Goal: Information Seeking & Learning: Learn about a topic

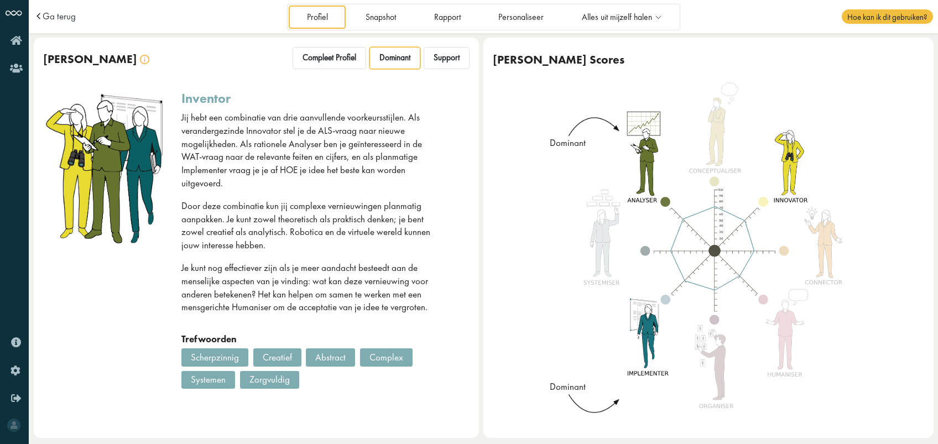
click at [303, 118] on p "Jij hebt een combinatie van drie aanvullende voorkeursstijlen. Als verandergezi…" at bounding box center [311, 150] width 260 height 79
click at [109, 125] on img at bounding box center [105, 167] width 124 height 153
click at [399, 62] on span "Dominant" at bounding box center [394, 58] width 31 height 11
click at [439, 56] on span "Support" at bounding box center [447, 58] width 26 height 11
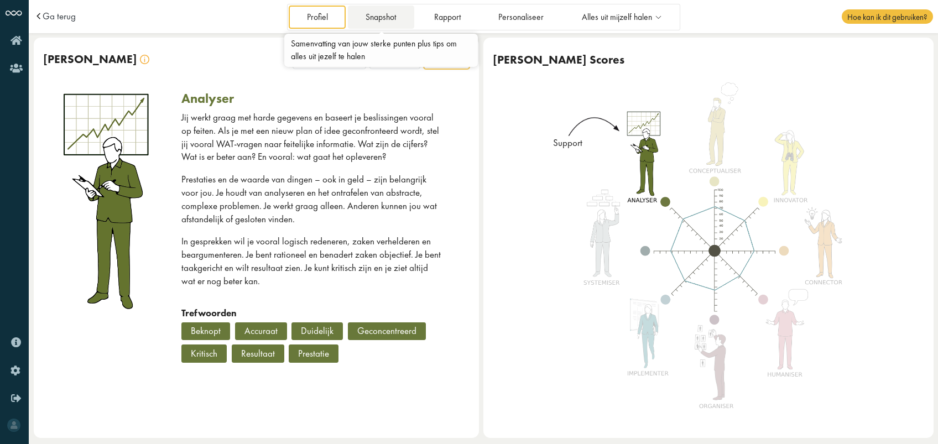
click at [387, 13] on link "Snapshot" at bounding box center [381, 17] width 66 height 23
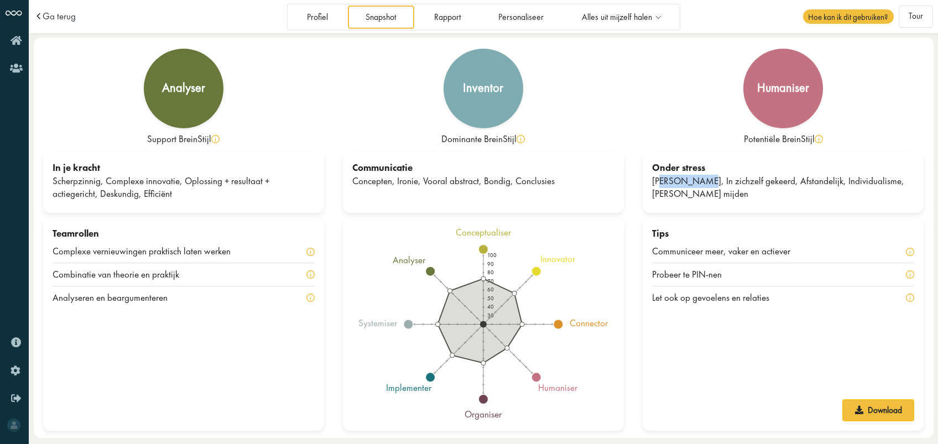
drag, startPoint x: 658, startPoint y: 186, endPoint x: 696, endPoint y: 186, distance: 38.2
click at [696, 186] on div "Eigenzinnig, In zichzelf gekeerd, Afstandelijk, Individualisme, Risico's mijden" at bounding box center [783, 188] width 262 height 27
drag, startPoint x: 696, startPoint y: 186, endPoint x: 766, endPoint y: 179, distance: 70.5
click at [766, 179] on div "Eigenzinnig, In zichzelf gekeerd, Afstandelijk, Individualisme, Risico's mijden" at bounding box center [783, 188] width 262 height 27
drag, startPoint x: 766, startPoint y: 179, endPoint x: 818, endPoint y: 181, distance: 52.0
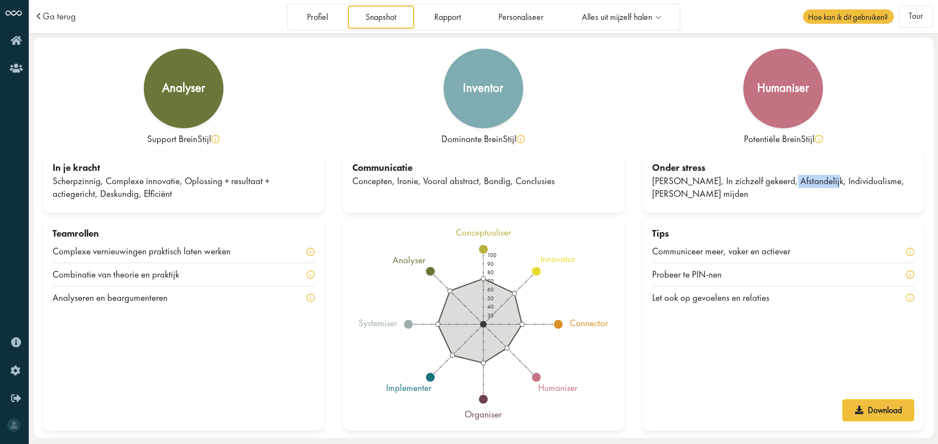
click at [818, 181] on div "Eigenzinnig, In zichzelf gekeerd, Afstandelijk, Individualisme, Risico's mijden" at bounding box center [783, 188] width 262 height 27
drag, startPoint x: 818, startPoint y: 181, endPoint x: 842, endPoint y: 208, distance: 35.3
click at [842, 208] on div "Onder stress Eigenzinnig, In zichzelf gekeerd, Afstandelijk, Individualisme, Ri…" at bounding box center [783, 182] width 281 height 61
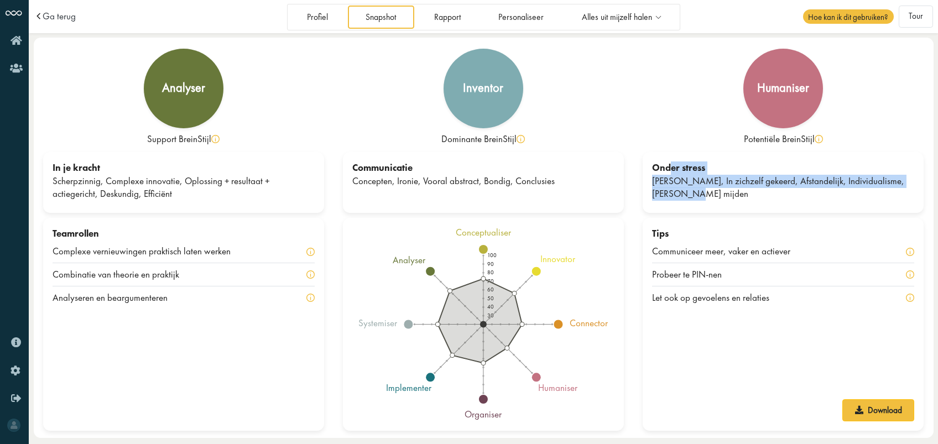
drag, startPoint x: 663, startPoint y: 188, endPoint x: 672, endPoint y: 168, distance: 22.5
click at [672, 168] on div "Onder stress Eigenzinnig, In zichzelf gekeerd, Afstandelijk, Individualisme, Ri…" at bounding box center [783, 182] width 281 height 61
click at [672, 168] on div "Onder stress" at bounding box center [783, 167] width 262 height 13
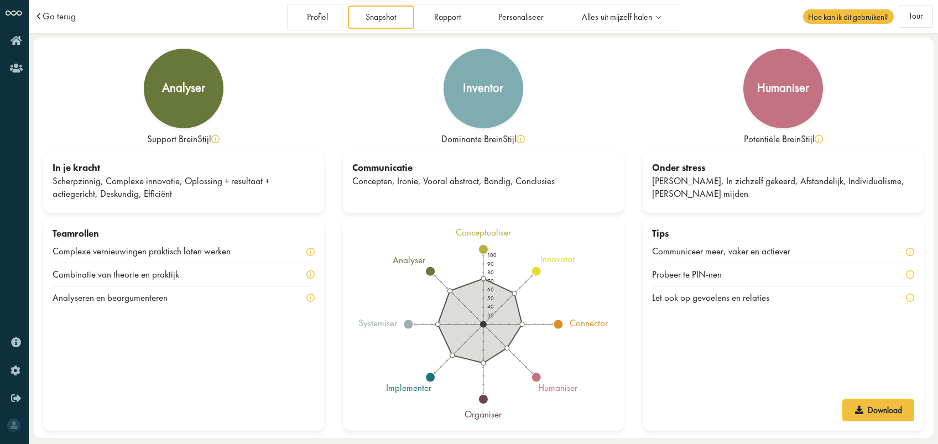
click at [669, 173] on div "Onder stress" at bounding box center [783, 167] width 262 height 13
drag, startPoint x: 385, startPoint y: 173, endPoint x: 415, endPoint y: 175, distance: 30.5
click at [415, 175] on div "Communicatie Concepten, Ironie, Vooral abstract, Bondig, Conclusies" at bounding box center [483, 182] width 281 height 61
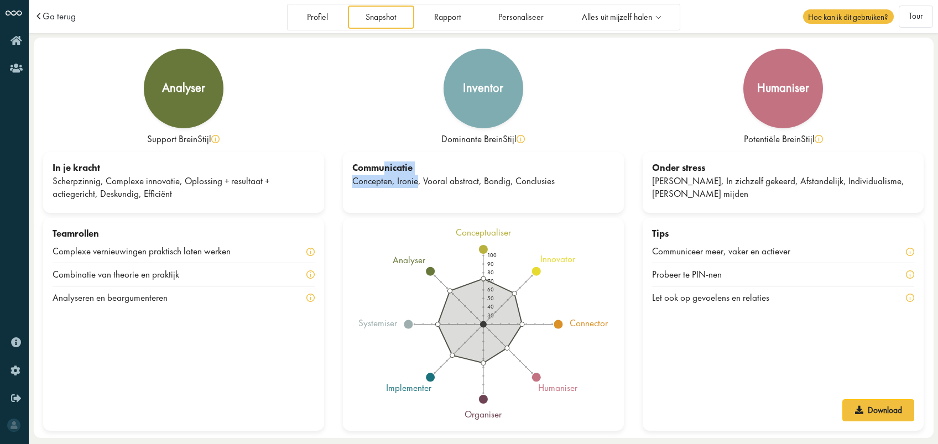
click at [406, 182] on div "Concepten, Ironie, Vooral abstract, Bondig, Conclusies" at bounding box center [483, 181] width 262 height 13
click at [124, 203] on div "In je kracht Scherpzinnig, Complexe innovatie, Oplossing + resultaat + actieger…" at bounding box center [183, 182] width 281 height 61
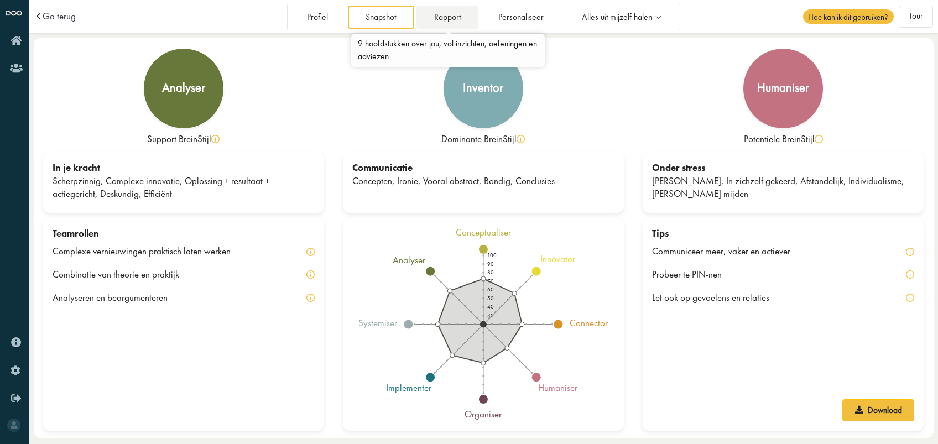
click at [441, 14] on link "Rapport" at bounding box center [447, 17] width 62 height 23
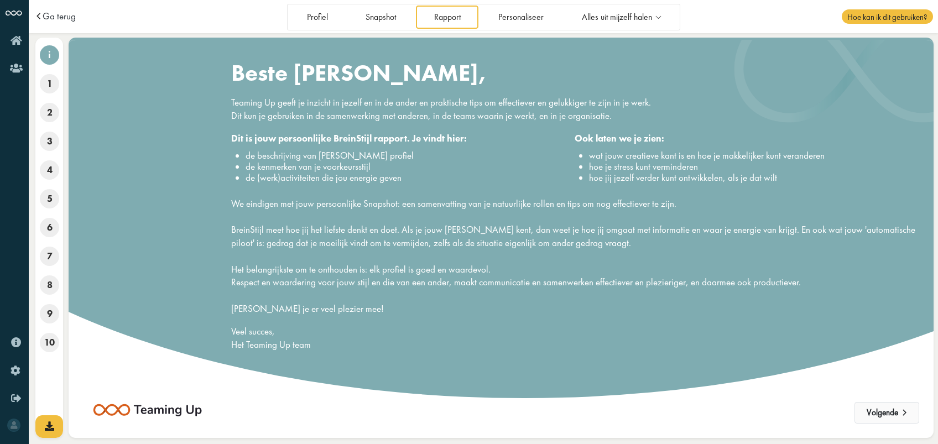
click at [895, 410] on button "Volgende" at bounding box center [886, 413] width 65 height 22
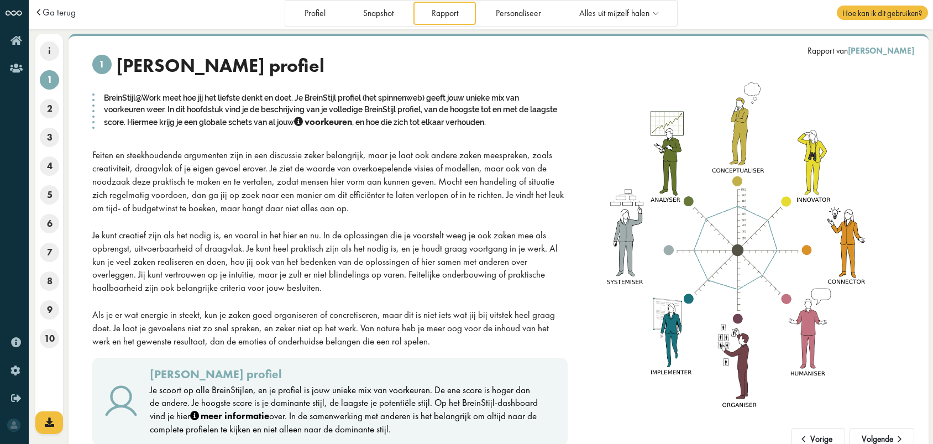
scroll to position [4, 0]
drag, startPoint x: 230, startPoint y: 238, endPoint x: 242, endPoint y: 239, distance: 12.2
click at [242, 239] on div "Je kunt creatief zijn als het nodig is, en vooral in het hier en nu. In de oplo…" at bounding box center [330, 261] width 476 height 66
drag, startPoint x: 242, startPoint y: 239, endPoint x: 299, endPoint y: 249, distance: 57.7
click at [299, 249] on div "Je kunt creatief zijn als het nodig is, en vooral in het hier en nu. In de oplo…" at bounding box center [330, 261] width 476 height 66
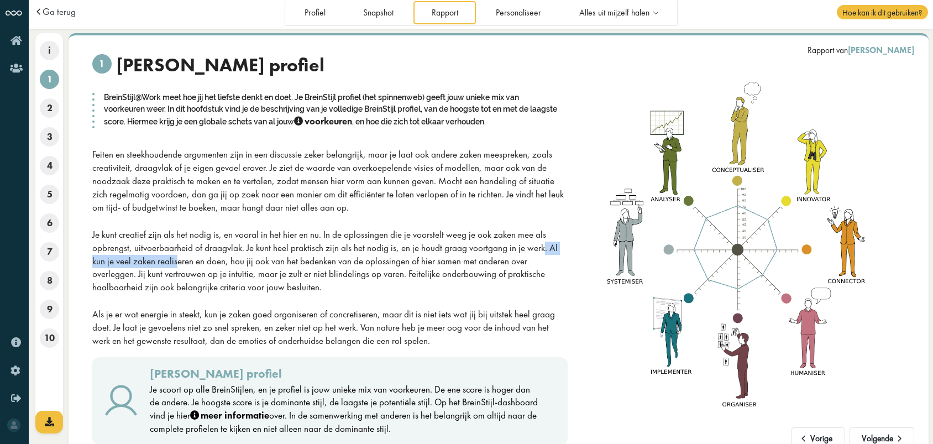
drag, startPoint x: 415, startPoint y: 242, endPoint x: 522, endPoint y: 253, distance: 107.8
click at [522, 253] on div "Je kunt creatief zijn als het nodig is, en vooral in het hier en nu. In de oplo…" at bounding box center [330, 261] width 476 height 66
drag, startPoint x: 113, startPoint y: 260, endPoint x: 217, endPoint y: 260, distance: 104.0
click at [217, 260] on div "Je kunt creatief zijn als het nodig is, en vooral in het hier en nu. In de oplo…" at bounding box center [330, 261] width 476 height 66
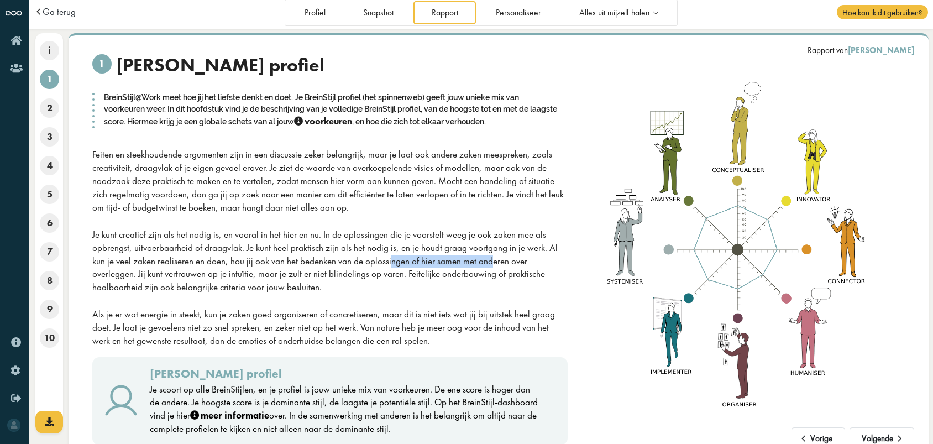
drag, startPoint x: 247, startPoint y: 257, endPoint x: 351, endPoint y: 265, distance: 104.3
click at [351, 265] on div "Je kunt creatief zijn als het nodig is, en vooral in het hier en nu. In de oplo…" at bounding box center [330, 261] width 476 height 66
drag, startPoint x: 351, startPoint y: 265, endPoint x: 397, endPoint y: 266, distance: 46.5
click at [397, 266] on div "Je kunt creatief zijn als het nodig is, en vooral in het hier en nu. In de oplo…" at bounding box center [330, 261] width 476 height 66
drag, startPoint x: 462, startPoint y: 262, endPoint x: 552, endPoint y: 259, distance: 90.2
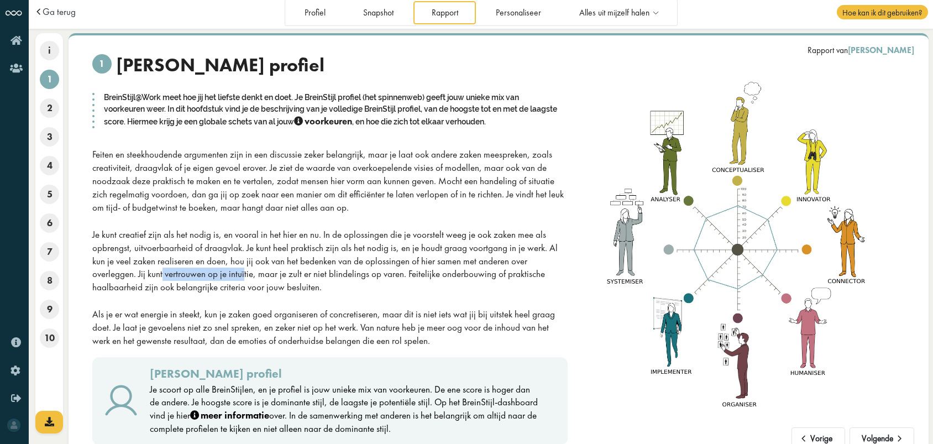
click at [552, 259] on div "Je kunt creatief zijn als het nodig is, en vooral in het hier en nu. In de oplo…" at bounding box center [330, 261] width 476 height 66
click at [564, 261] on div "Je kunt creatief zijn als het nodig is, en vooral in het hier en nu. In de oplo…" at bounding box center [330, 261] width 476 height 66
drag, startPoint x: 564, startPoint y: 261, endPoint x: 270, endPoint y: 261, distance: 294.2
click at [270, 261] on div "Je kunt creatief zijn als het nodig is, en vooral in het hier en nu. In de oplo…" at bounding box center [330, 261] width 476 height 66
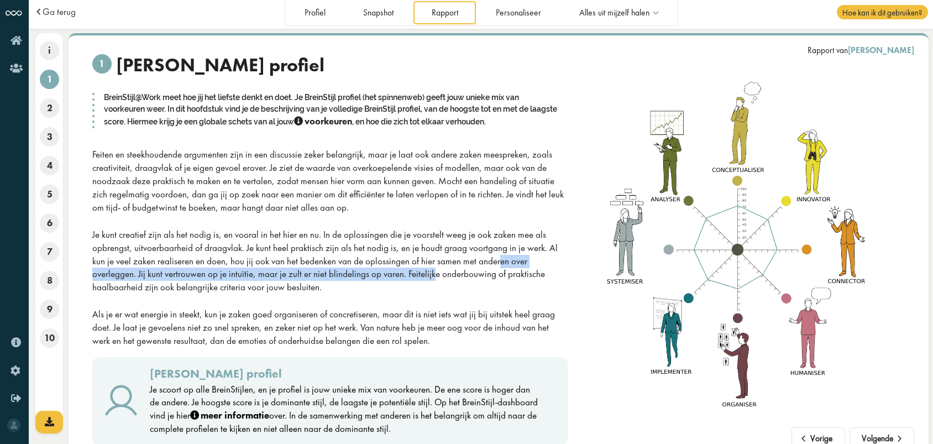
drag, startPoint x: 264, startPoint y: 268, endPoint x: 358, endPoint y: 266, distance: 94.0
click at [358, 266] on div "Je kunt creatief zijn als het nodig is, en vooral in het hier en nu. In de oplo…" at bounding box center [330, 261] width 476 height 66
drag, startPoint x: 358, startPoint y: 266, endPoint x: 424, endPoint y: 283, distance: 68.0
click at [424, 283] on div "Je kunt creatief zijn als het nodig is, en vooral in het hier en nu. In de oplo…" at bounding box center [330, 261] width 476 height 66
drag, startPoint x: 424, startPoint y: 283, endPoint x: 453, endPoint y: 273, distance: 31.5
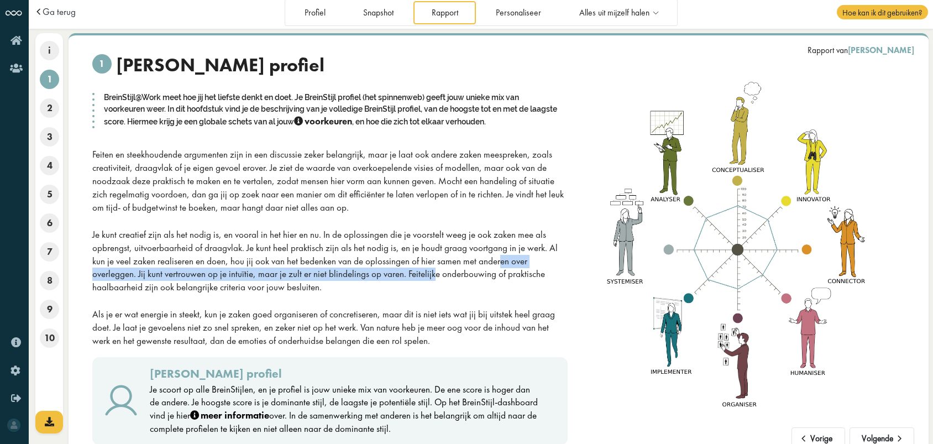
click at [453, 273] on div "Je kunt creatief zijn als het nodig is, en vooral in het hier en nu. In de oplo…" at bounding box center [330, 261] width 476 height 66
click at [431, 270] on div "Je kunt creatief zijn als het nodig is, en vooral in het hier en nu. In de oplo…" at bounding box center [330, 261] width 476 height 66
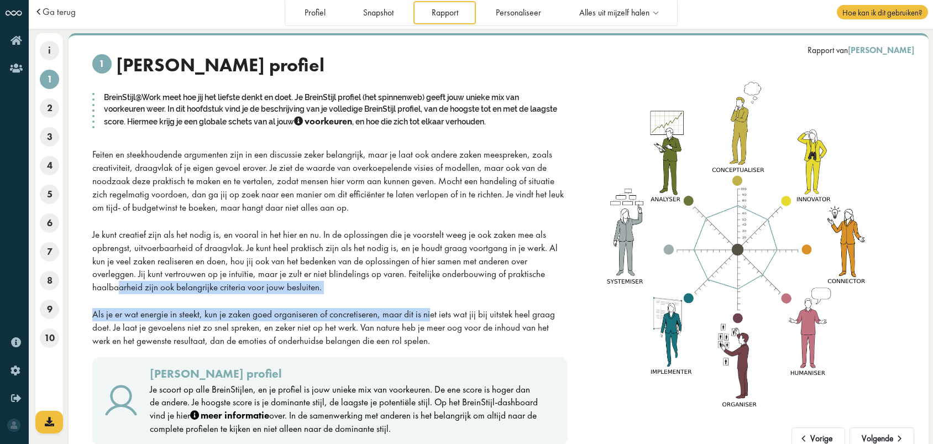
drag, startPoint x: 431, startPoint y: 270, endPoint x: 274, endPoint y: 298, distance: 160.0
click at [274, 298] on div "1 Je BreinStijl profiel BreinStijl@Work meet hoe jij het liefste denkt en doet.…" at bounding box center [330, 201] width 476 height 294
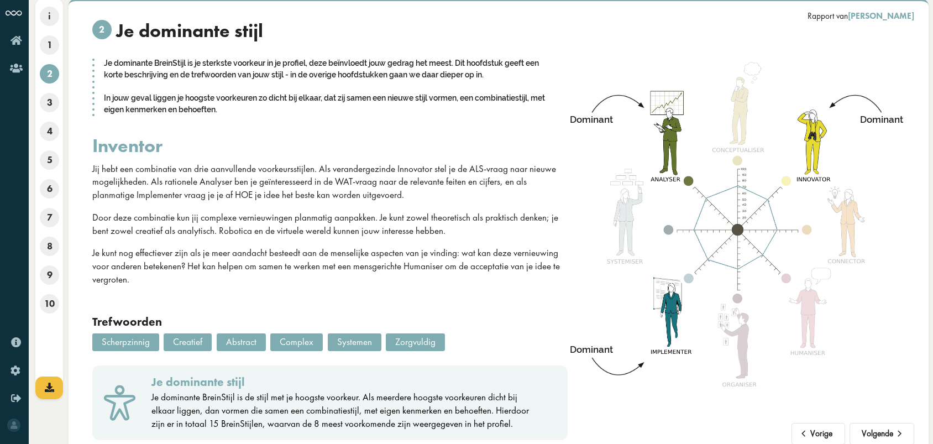
scroll to position [0, 0]
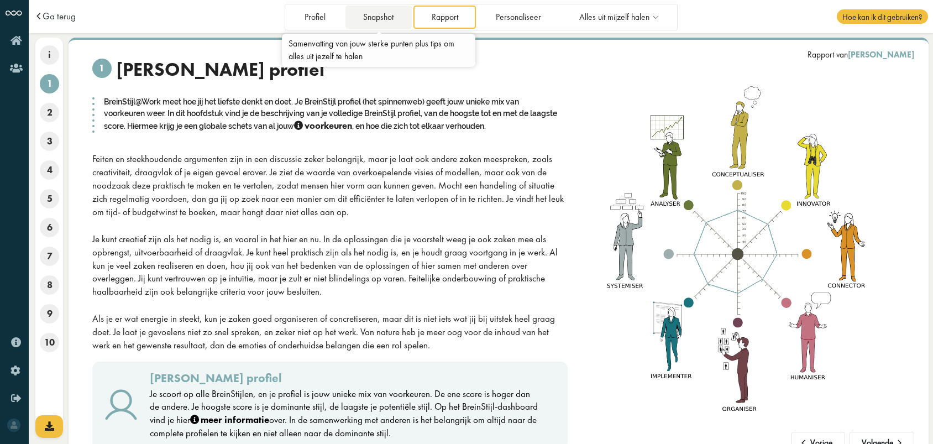
click at [379, 12] on link "Snapshot" at bounding box center [379, 17] width 66 height 23
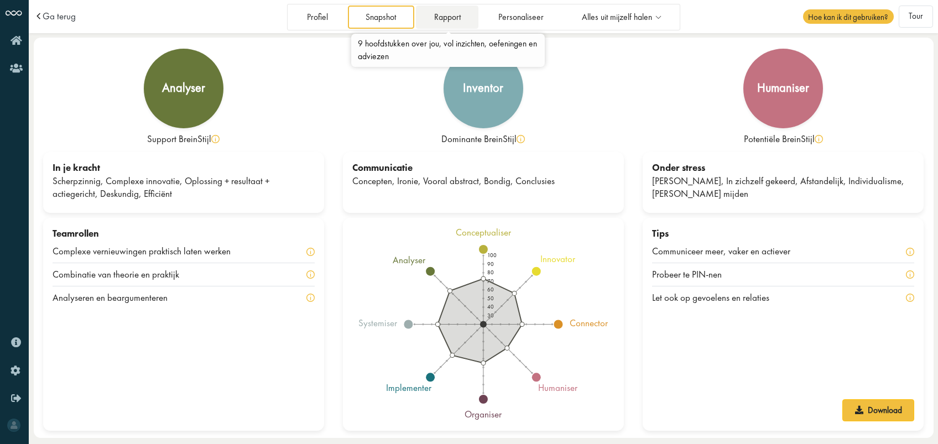
click at [441, 14] on link "Rapport" at bounding box center [447, 17] width 62 height 23
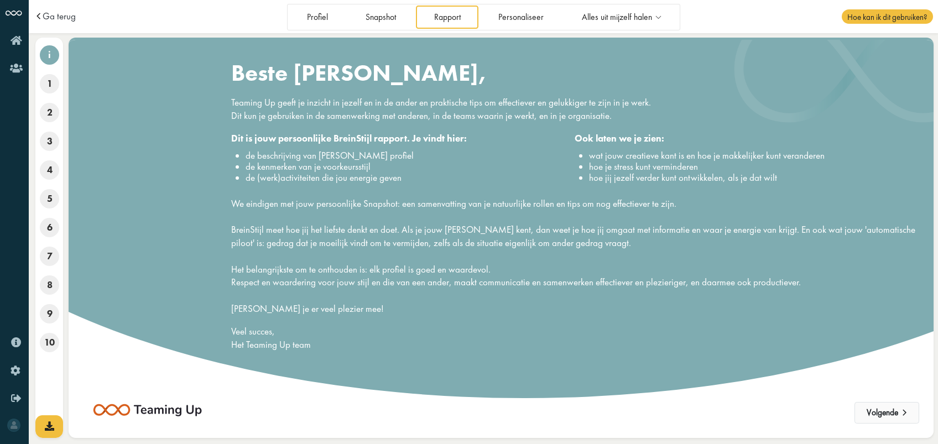
click at [882, 411] on button "Volgende" at bounding box center [886, 413] width 65 height 22
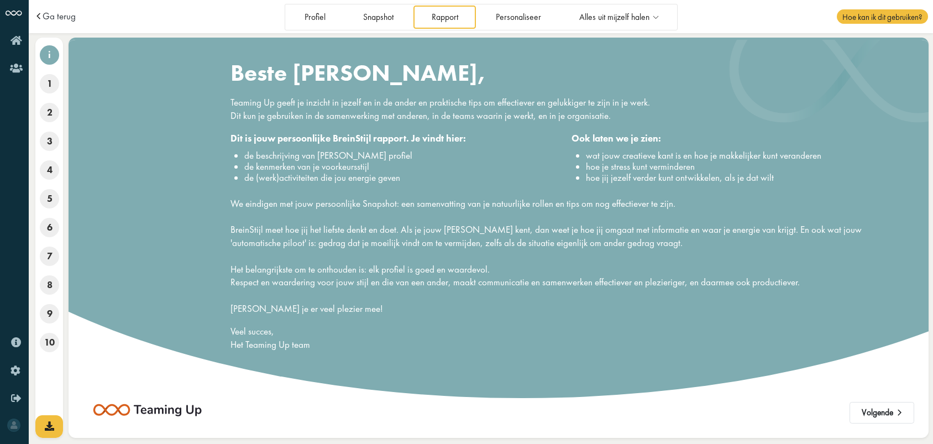
scroll to position [24, 0]
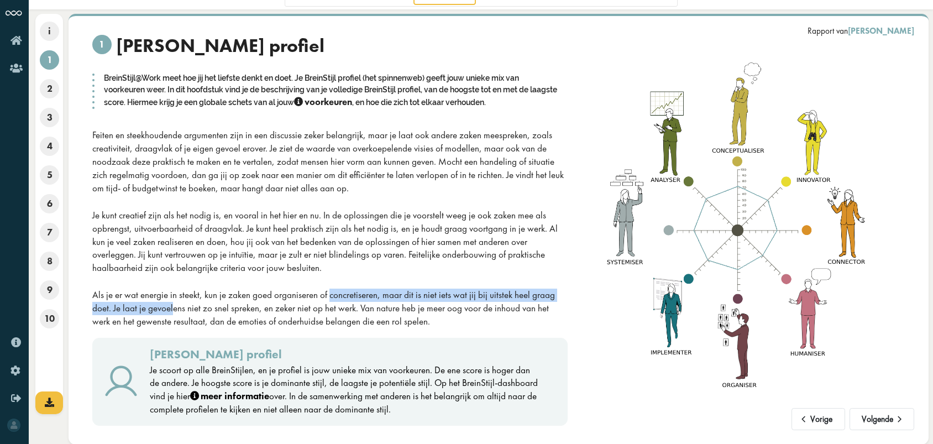
drag, startPoint x: 511, startPoint y: 292, endPoint x: 202, endPoint y: 291, distance: 309.1
click at [202, 291] on div "Als je er wat energie in steekt, kun je zaken goed organiseren of concretiseren…" at bounding box center [330, 308] width 476 height 39
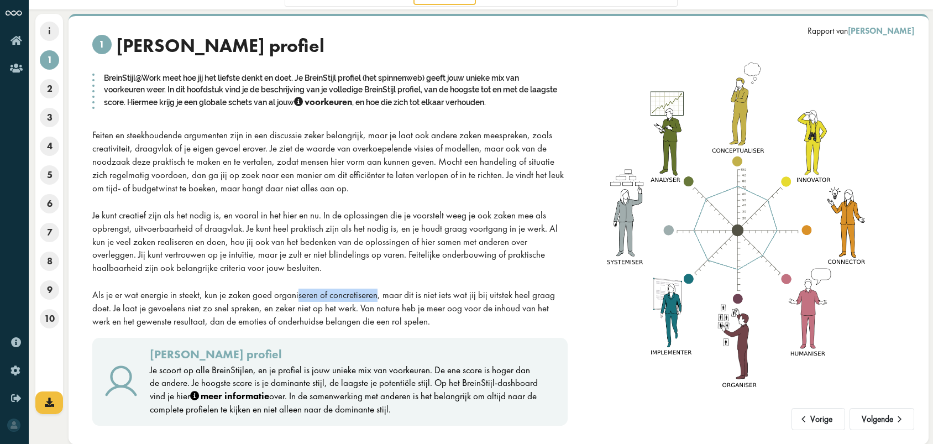
drag, startPoint x: 202, startPoint y: 291, endPoint x: 256, endPoint y: 296, distance: 54.5
click at [256, 296] on div "Als je er wat energie in steekt, kun je zaken goed organiseren of concretiseren…" at bounding box center [330, 308] width 476 height 39
drag, startPoint x: 256, startPoint y: 296, endPoint x: 295, endPoint y: 314, distance: 42.8
click at [295, 314] on div "Als je er wat energie in steekt, kun je zaken goed organiseren of concretiseren…" at bounding box center [330, 308] width 476 height 39
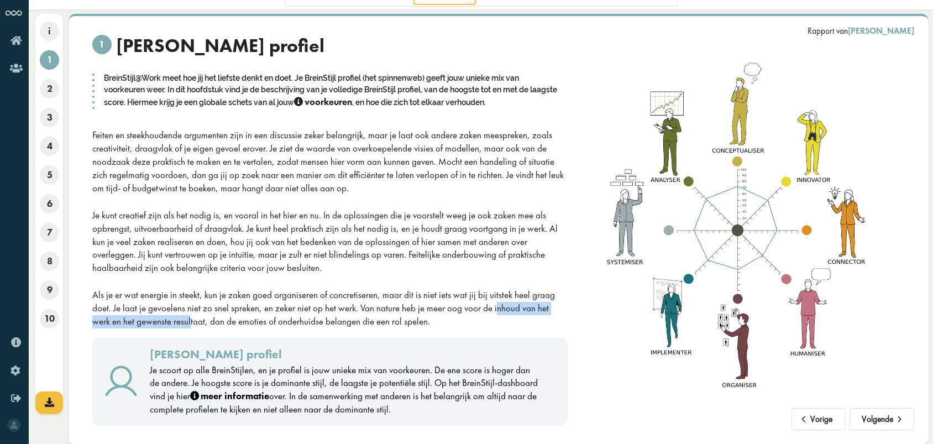
drag, startPoint x: 352, startPoint y: 311, endPoint x: 503, endPoint y: 307, distance: 151.0
click at [503, 307] on div "Als je er wat energie in steekt, kun je zaken goed organiseren of concretiseren…" at bounding box center [330, 308] width 476 height 39
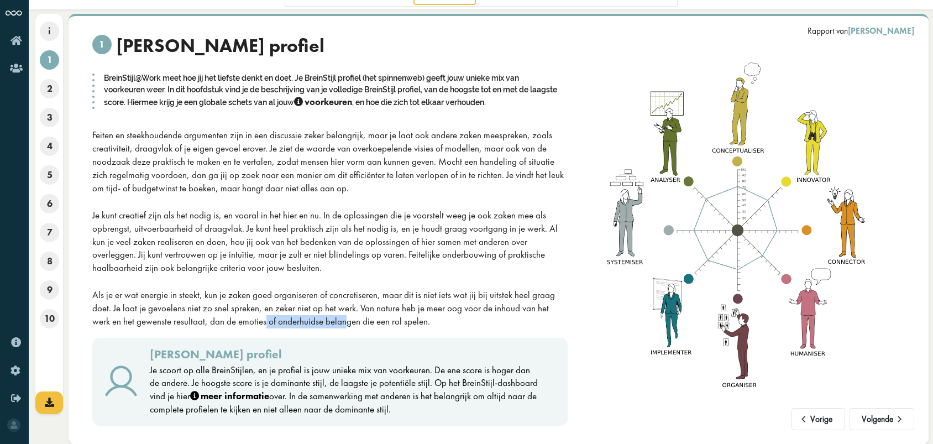
drag, startPoint x: 109, startPoint y: 323, endPoint x: 206, endPoint y: 326, distance: 96.2
click at [206, 326] on div "Als je er wat energie in steekt, kun je zaken goed organiseren of concretiseren…" at bounding box center [330, 308] width 476 height 39
drag, startPoint x: 304, startPoint y: 325, endPoint x: 384, endPoint y: 323, distance: 79.6
click at [384, 323] on div "Als je er wat energie in steekt, kun je zaken goed organiseren of concretiseren…" at bounding box center [330, 308] width 476 height 39
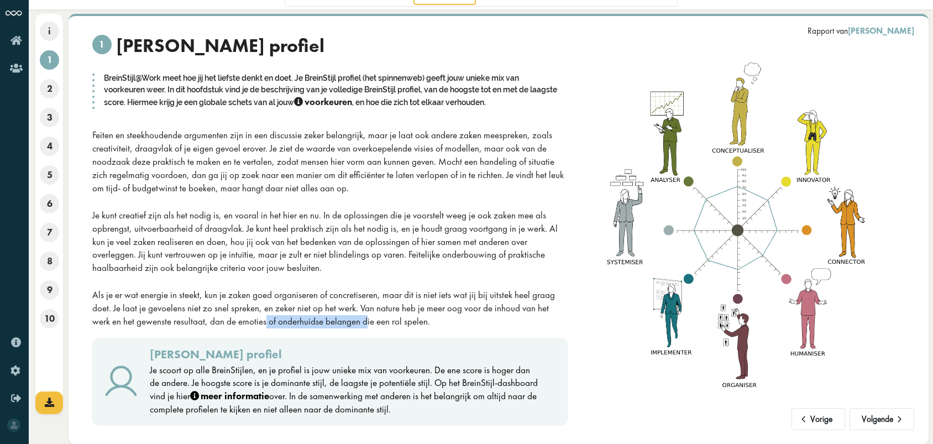
click at [384, 323] on div "Als je er wat energie in steekt, kun je zaken goed organiseren of concretiseren…" at bounding box center [330, 308] width 476 height 39
click at [336, 386] on div "Je scoort op alle BreinStijlen, en je profiel is jouw unieke mix van voorkeuren…" at bounding box center [345, 390] width 390 height 53
drag, startPoint x: 324, startPoint y: 379, endPoint x: 375, endPoint y: 370, distance: 51.5
click at [375, 370] on div "Je scoort op alle BreinStijlen, en je profiel is jouw unieke mix van voorkeuren…" at bounding box center [345, 390] width 390 height 53
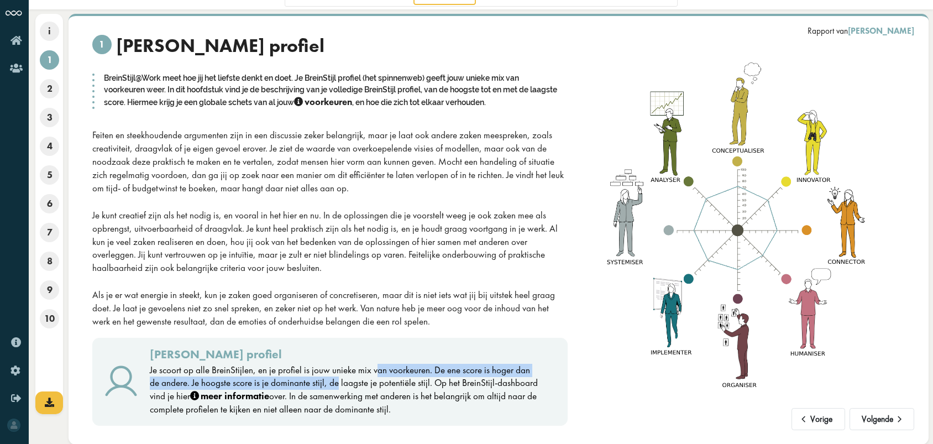
click at [375, 370] on div "Je scoort op alle BreinStijlen, en je profiel is jouw unieke mix van voorkeuren…" at bounding box center [345, 390] width 390 height 53
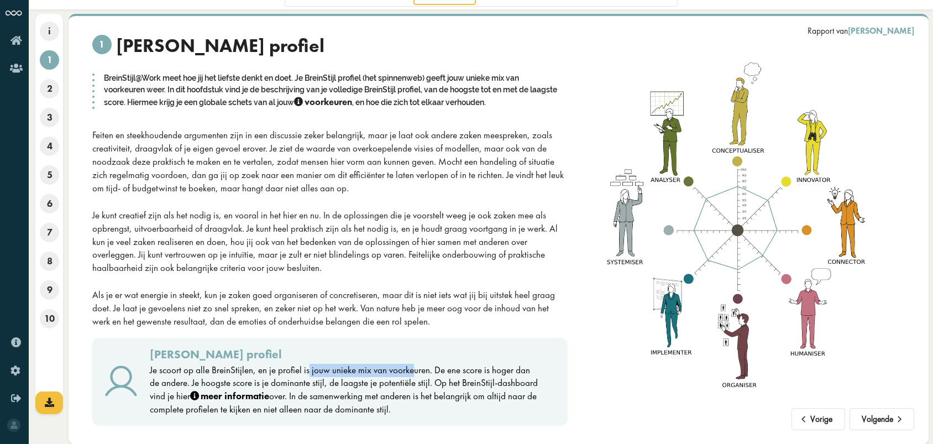
drag, startPoint x: 305, startPoint y: 372, endPoint x: 412, endPoint y: 370, distance: 106.7
click at [412, 370] on div "Je scoort op alle BreinStijlen, en je profiel is jouw unieke mix van voorkeuren…" at bounding box center [345, 390] width 390 height 53
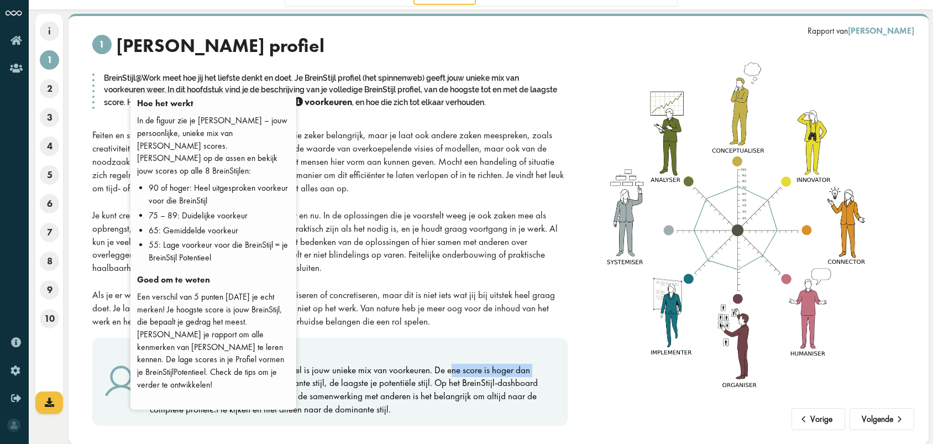
drag, startPoint x: 412, startPoint y: 370, endPoint x: 248, endPoint y: 373, distance: 164.2
click at [248, 373] on div "Je scoort op alle BreinStijlen, en je profiel is jouw unieke mix van voorkeuren…" at bounding box center [345, 390] width 390 height 53
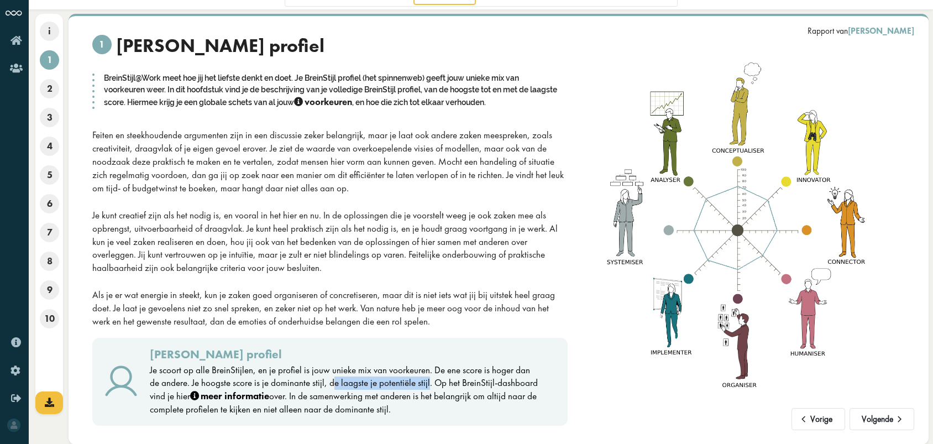
drag, startPoint x: 248, startPoint y: 373, endPoint x: 415, endPoint y: 383, distance: 167.8
click at [415, 383] on div "Je scoort op alle BreinStijlen, en je profiel is jouw unieke mix van voorkeuren…" at bounding box center [345, 390] width 390 height 53
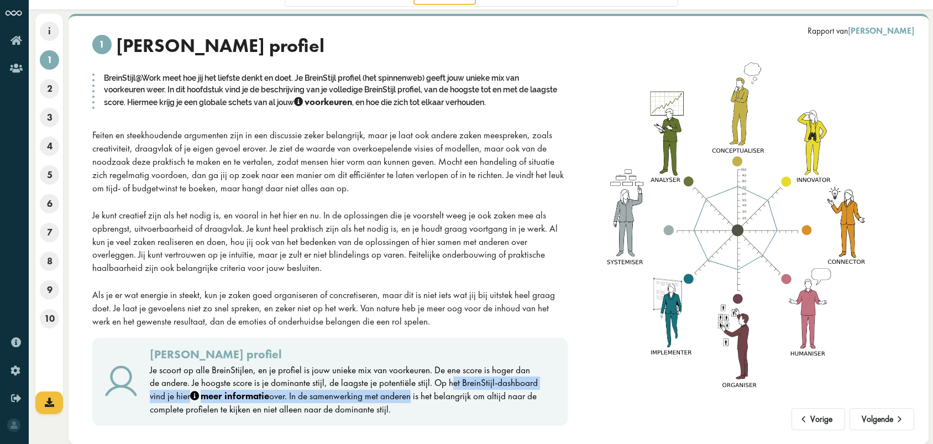
drag, startPoint x: 415, startPoint y: 383, endPoint x: 389, endPoint y: 390, distance: 27.5
click at [389, 390] on div "Je scoort op alle BreinStijlen, en je profiel is jouw unieke mix van voorkeuren…" at bounding box center [345, 390] width 390 height 53
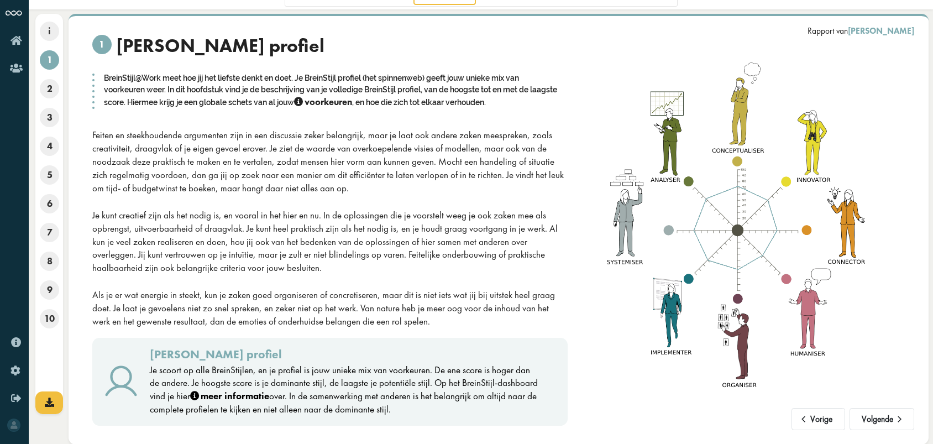
click at [387, 428] on div "Vorige Volgende Rapport van Julian Elenes Uriarte 1 Je BreinStijl profiel Brein…" at bounding box center [499, 229] width 860 height 431
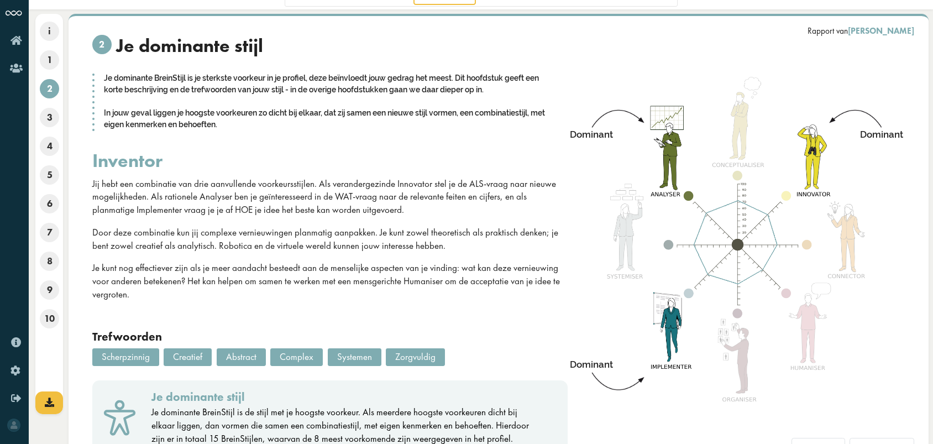
scroll to position [40, 0]
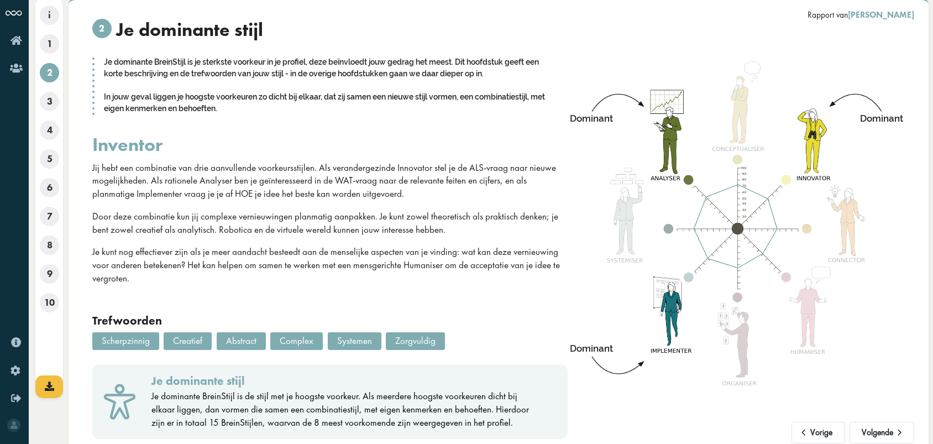
click at [293, 169] on p "Jij hebt een combinatie van drie aanvullende voorkeursstijlen. Als verandergezi…" at bounding box center [330, 180] width 476 height 39
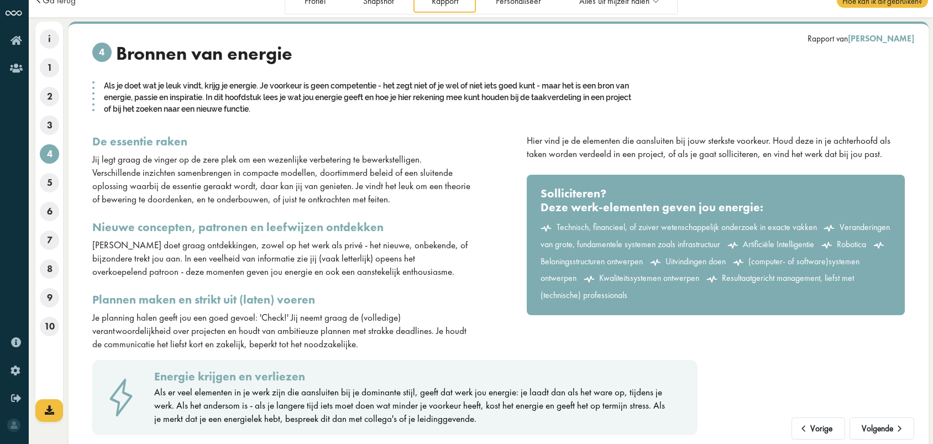
scroll to position [17, 0]
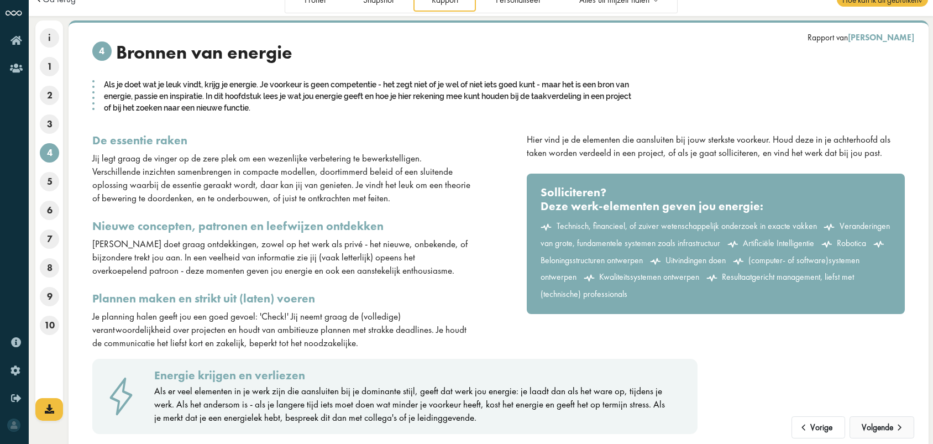
click at [884, 426] on button "Volgende" at bounding box center [882, 427] width 65 height 22
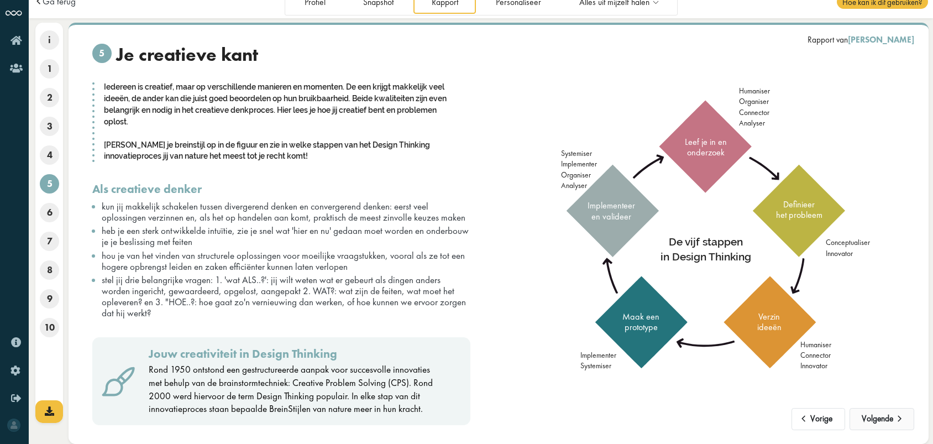
scroll to position [15, 0]
click at [886, 416] on button "Volgende" at bounding box center [882, 419] width 65 height 22
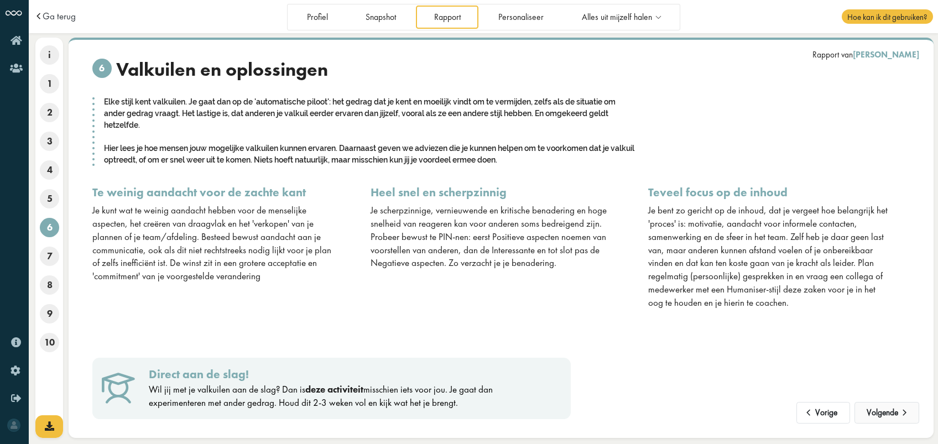
click at [878, 414] on button "Volgende" at bounding box center [886, 413] width 65 height 22
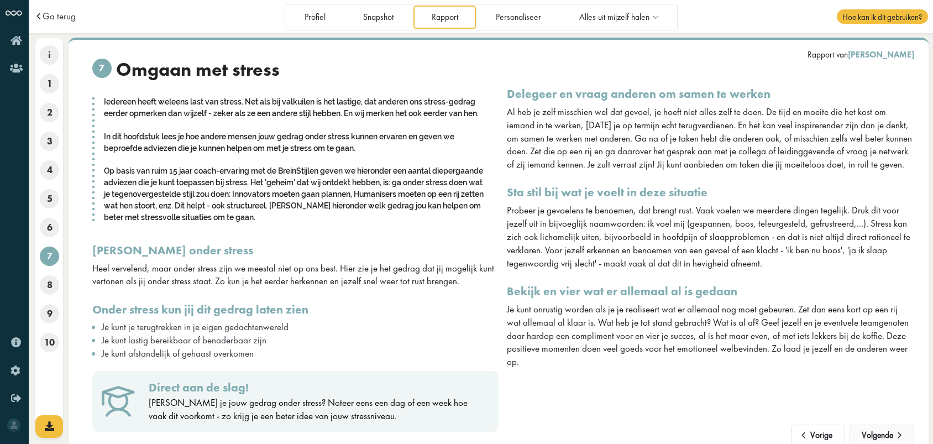
click at [884, 434] on button "Volgende" at bounding box center [882, 436] width 65 height 22
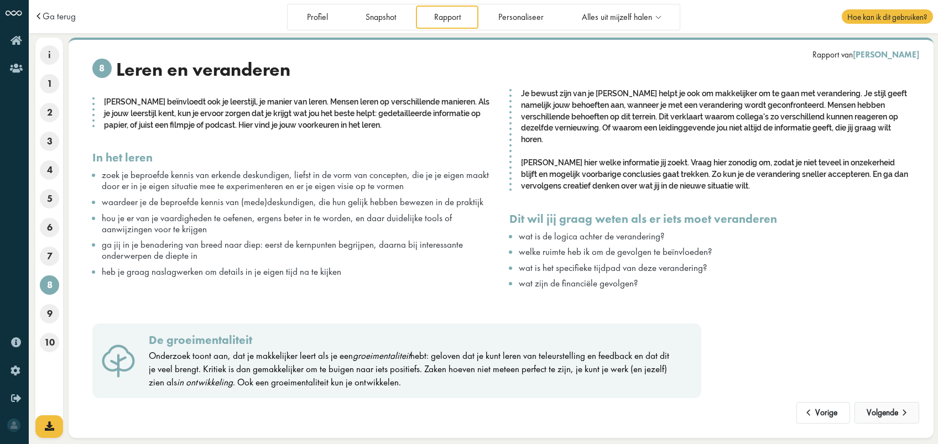
click at [879, 416] on button "Volgende" at bounding box center [886, 413] width 65 height 22
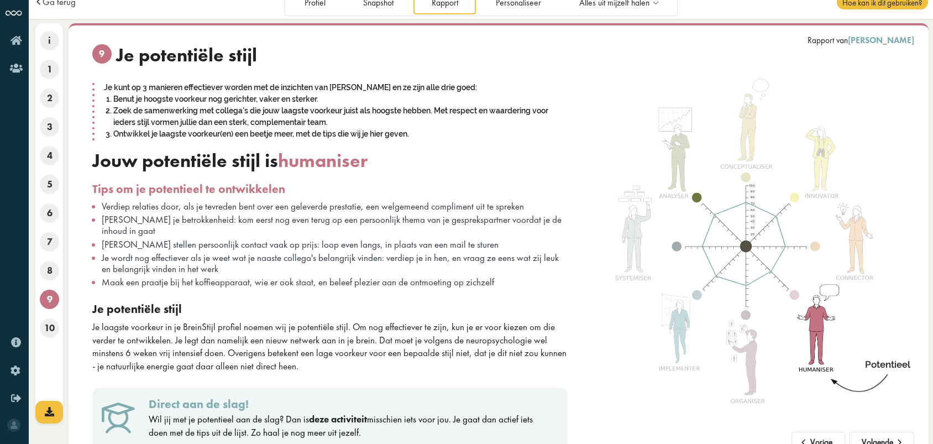
scroll to position [12, 0]
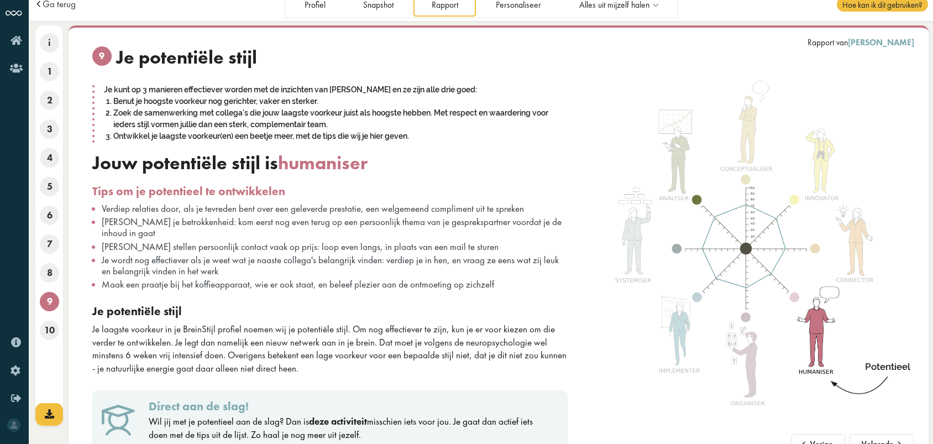
click at [340, 415] on link "deze activiteit" at bounding box center [338, 421] width 58 height 12
click at [410, 335] on div "Je laagste voorkeur in je BreinStijl profiel noemen wij je potentiële stijl. Om…" at bounding box center [330, 349] width 476 height 53
click at [871, 441] on button "Volgende" at bounding box center [882, 445] width 65 height 22
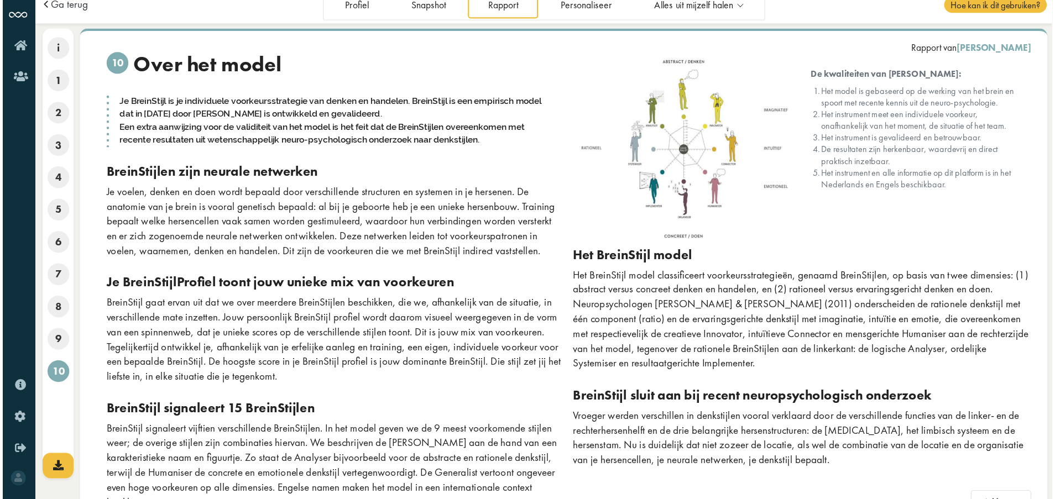
scroll to position [0, 0]
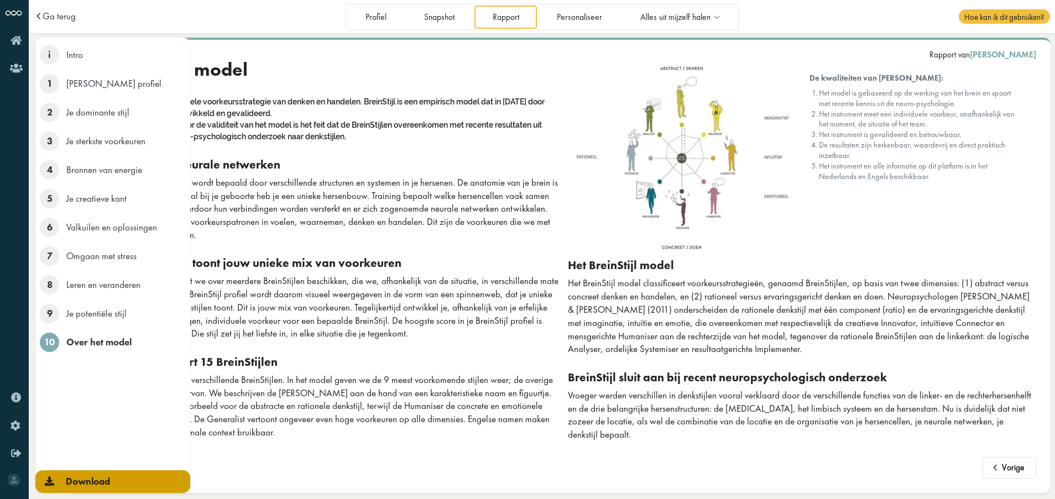
click at [44, 443] on link "Download" at bounding box center [112, 482] width 155 height 23
click at [95, 443] on span "Download" at bounding box center [88, 482] width 44 height 12
click at [84, 443] on span "Download" at bounding box center [88, 482] width 44 height 12
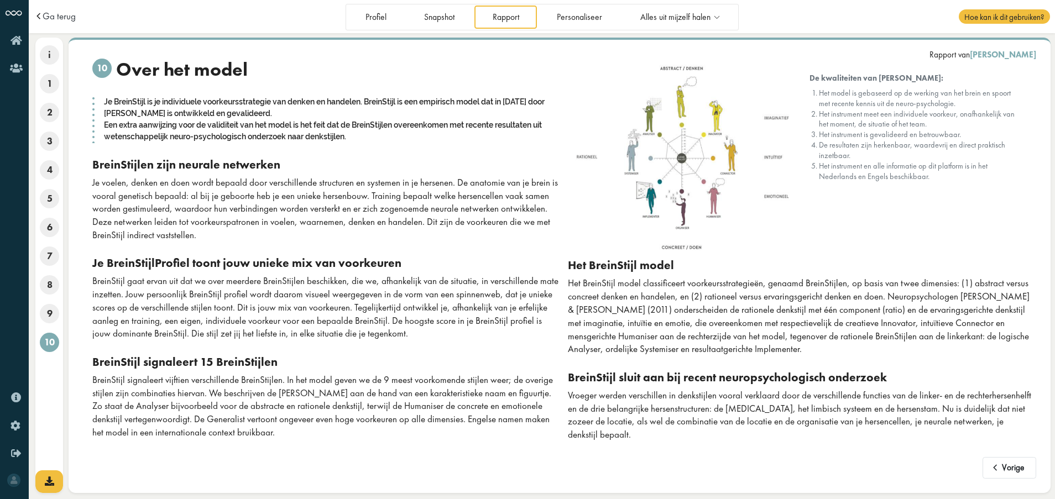
click at [651, 244] on img at bounding box center [681, 159] width 226 height 200
click at [562, 25] on link "Personaliseer" at bounding box center [579, 17] width 81 height 23
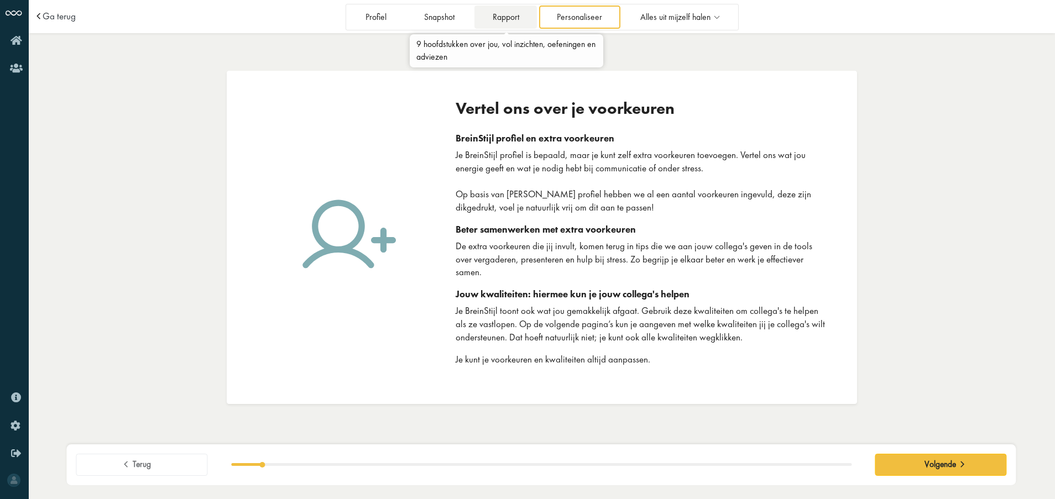
click at [506, 27] on link "Rapport" at bounding box center [505, 17] width 62 height 23
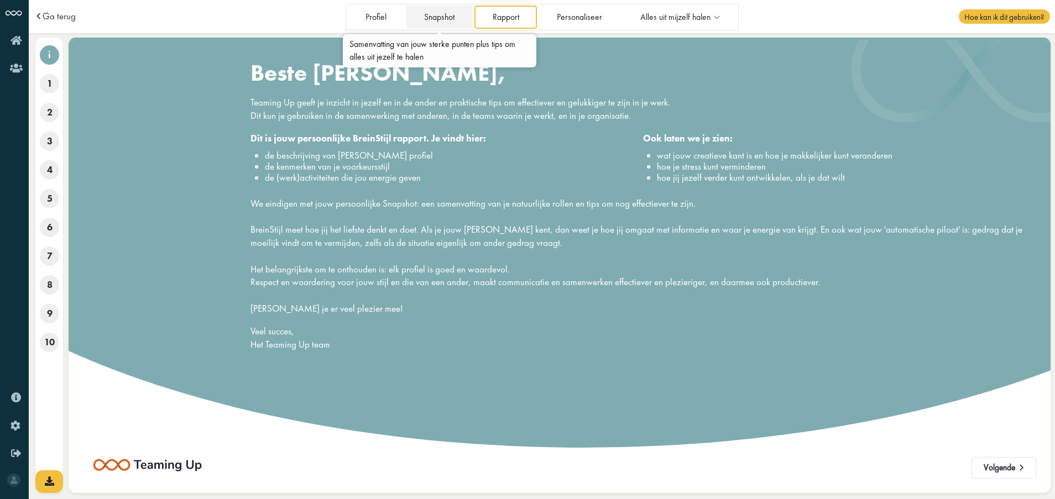
click at [434, 6] on link "Snapshot" at bounding box center [439, 17] width 66 height 23
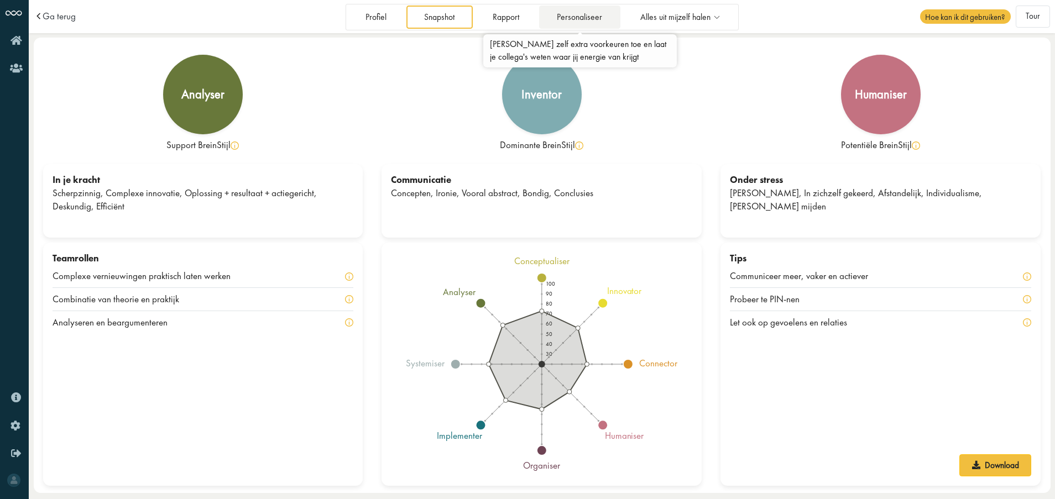
click at [603, 6] on link "Personaliseer" at bounding box center [579, 17] width 81 height 23
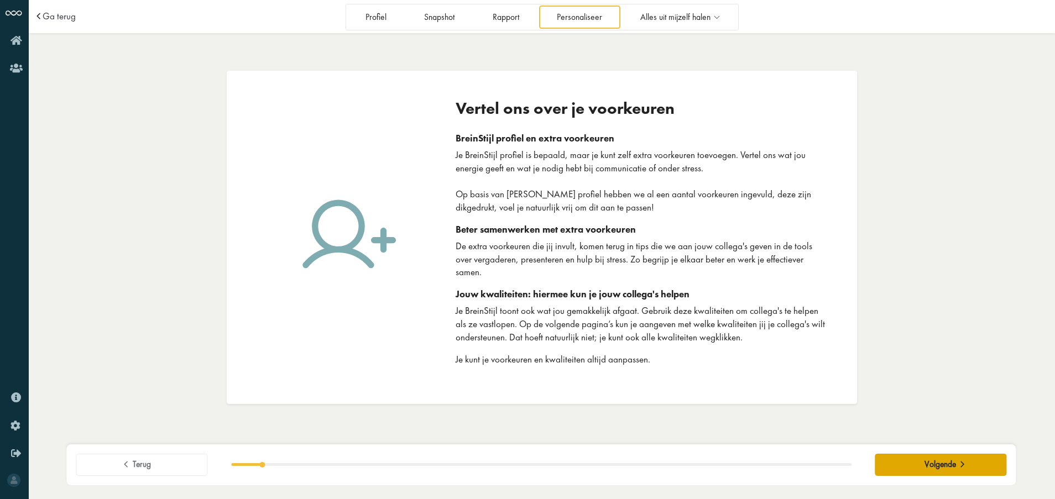
click at [886, 456] on button "Volgende" at bounding box center [941, 465] width 132 height 22
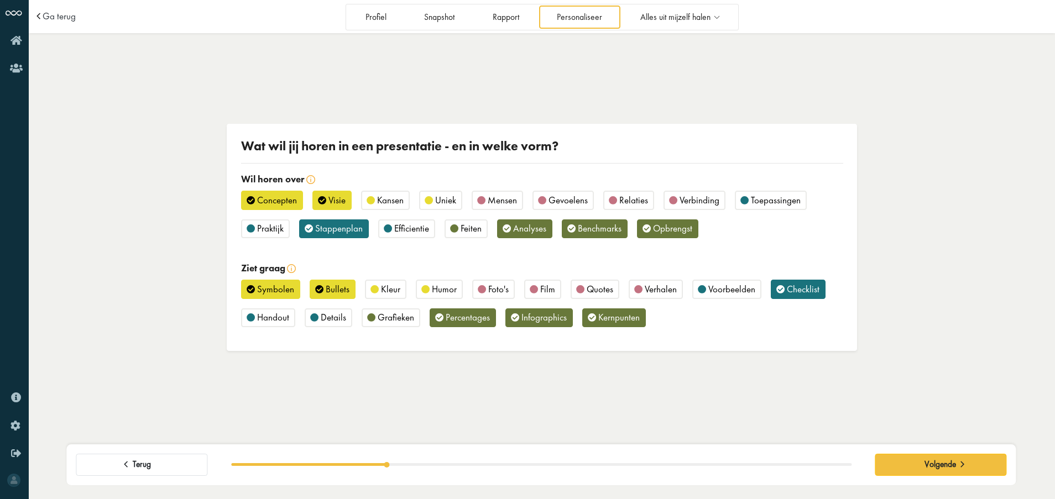
click at [399, 224] on span "Efficientie" at bounding box center [411, 228] width 35 height 12
click at [692, 33] on div "Ga terug Profiel Snapshot Rapport Personaliseer Alles uit mijzelf halen Uit mij…" at bounding box center [542, 249] width 1026 height 499
click at [707, 17] on span "Alles uit mijzelf halen" at bounding box center [675, 17] width 70 height 9
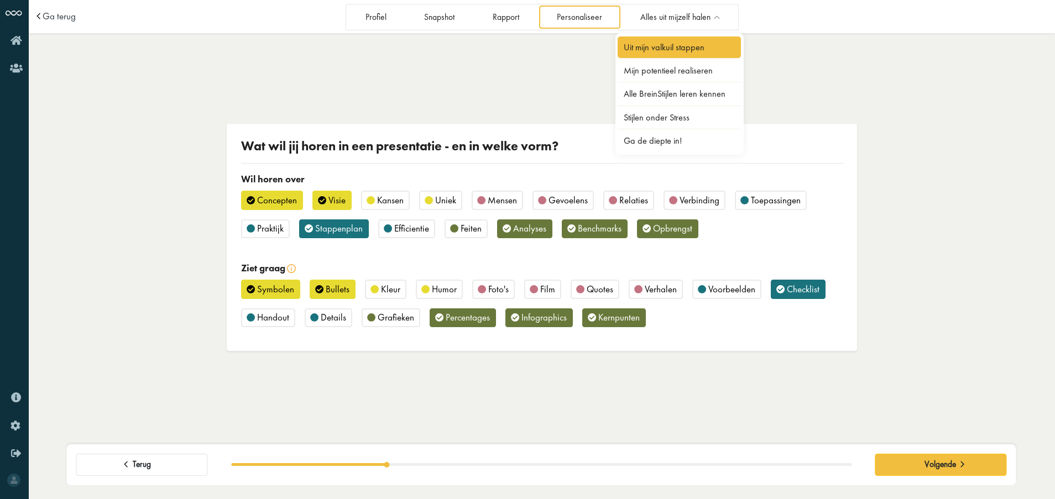
click at [693, 48] on link "Uit mijn valkuil stappen" at bounding box center [680, 47] width 124 height 22
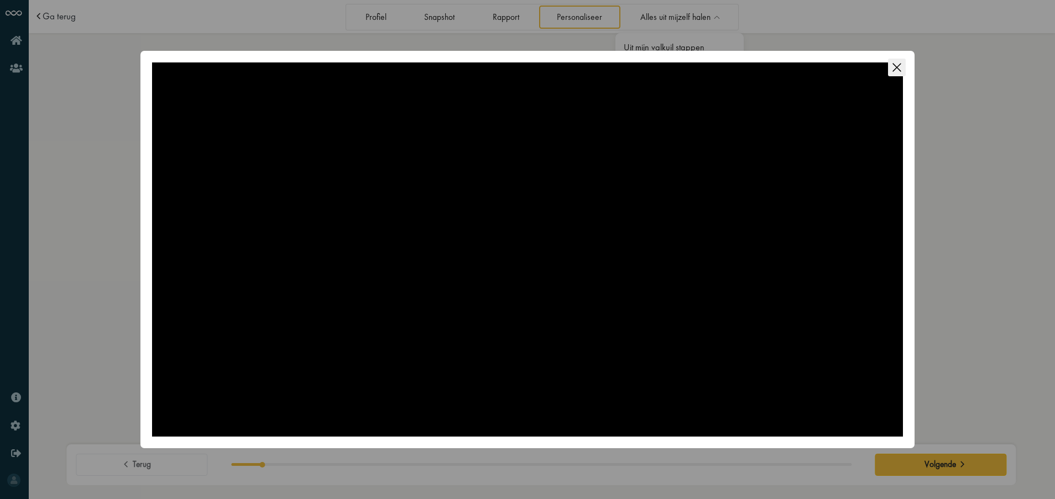
click at [892, 69] on icon "Close this dialog" at bounding box center [897, 68] width 18 height 18
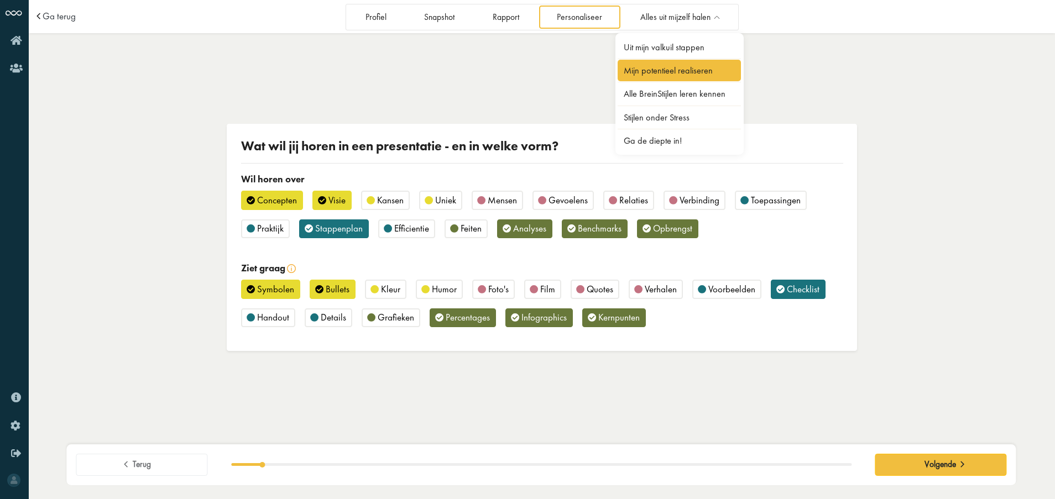
click at [676, 65] on link "Mijn potentieel realiseren" at bounding box center [680, 71] width 124 height 22
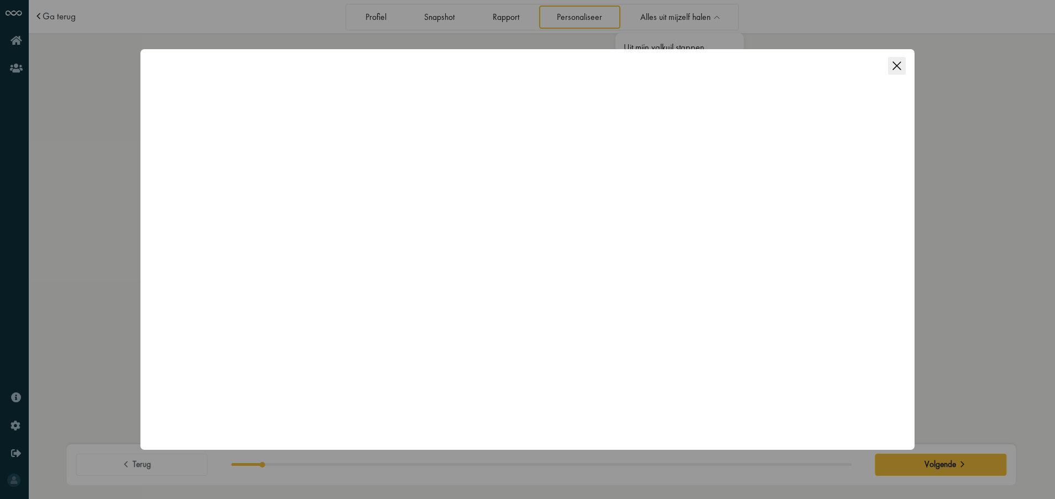
click at [906, 70] on button "Close this dialog" at bounding box center [896, 63] width 28 height 28
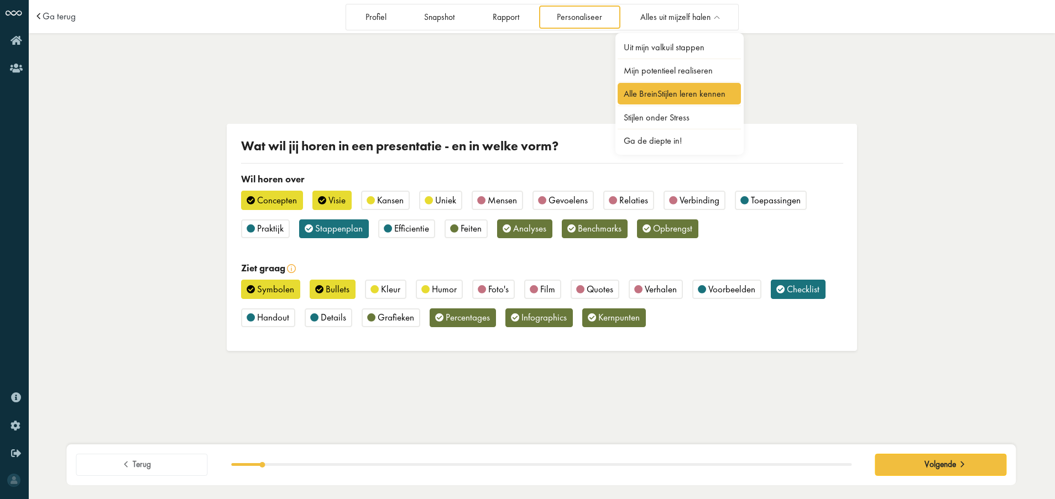
click at [734, 85] on link "Alle BreinStijlen leren kennen" at bounding box center [680, 94] width 124 height 22
click at [703, 122] on link "Stijlen onder Stress" at bounding box center [680, 118] width 124 height 22
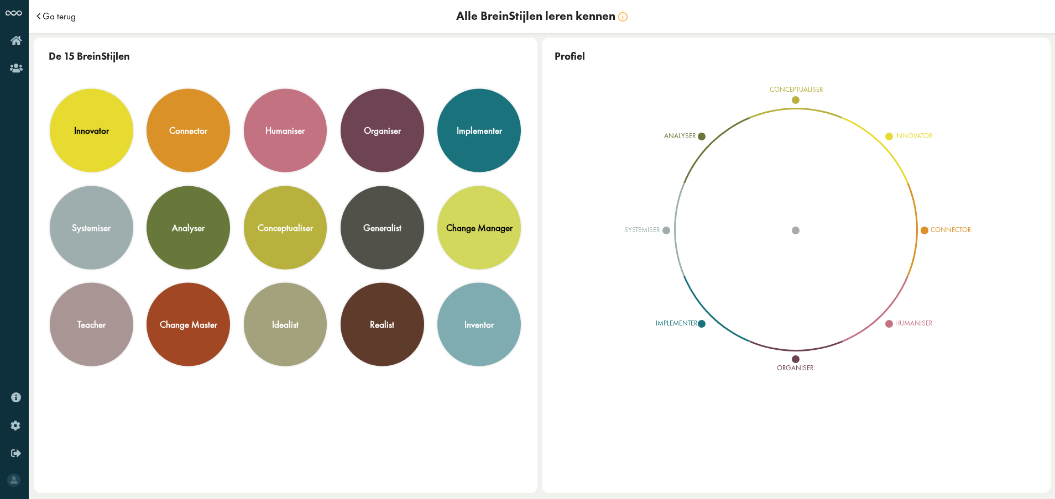
click at [50, 15] on span "Ga terug" at bounding box center [59, 16] width 33 height 9
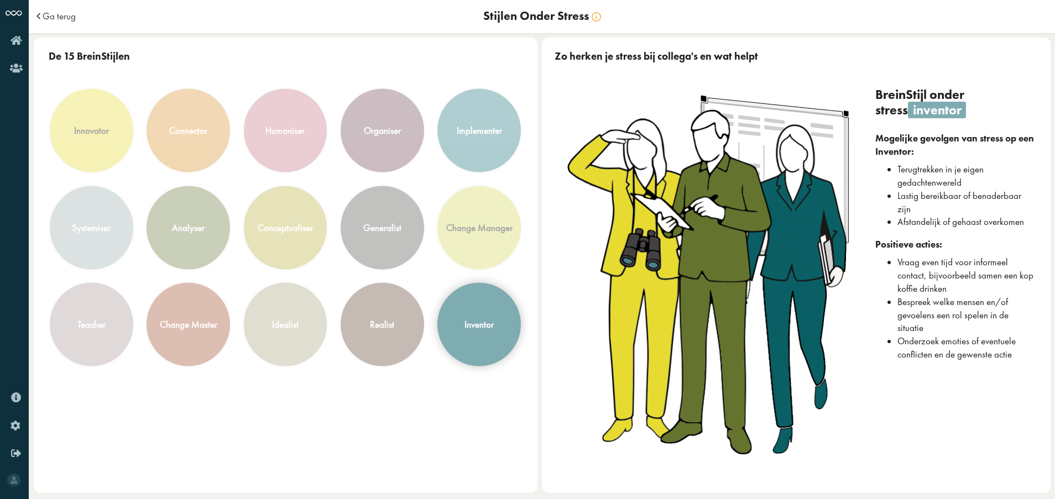
click at [461, 326] on div "inventor" at bounding box center [479, 325] width 82 height 82
